Goal: Navigation & Orientation: Find specific page/section

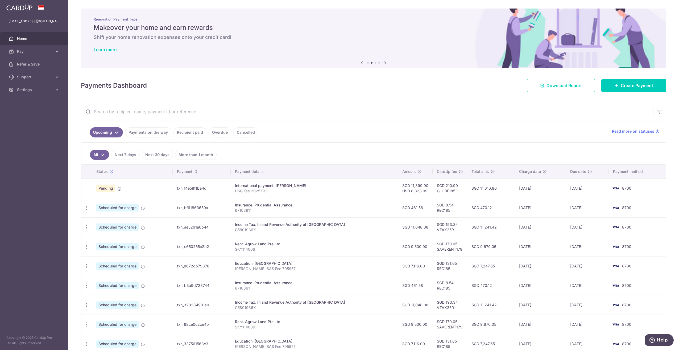
click at [27, 40] on span "Home" at bounding box center [34, 38] width 35 height 5
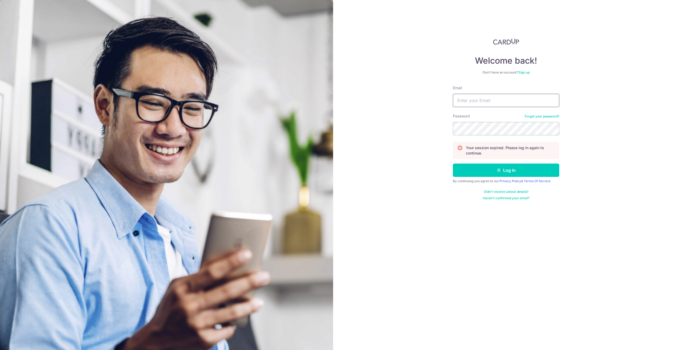
type input "[EMAIL_ADDRESS][DOMAIN_NAME]"
